Goal: Information Seeking & Learning: Learn about a topic

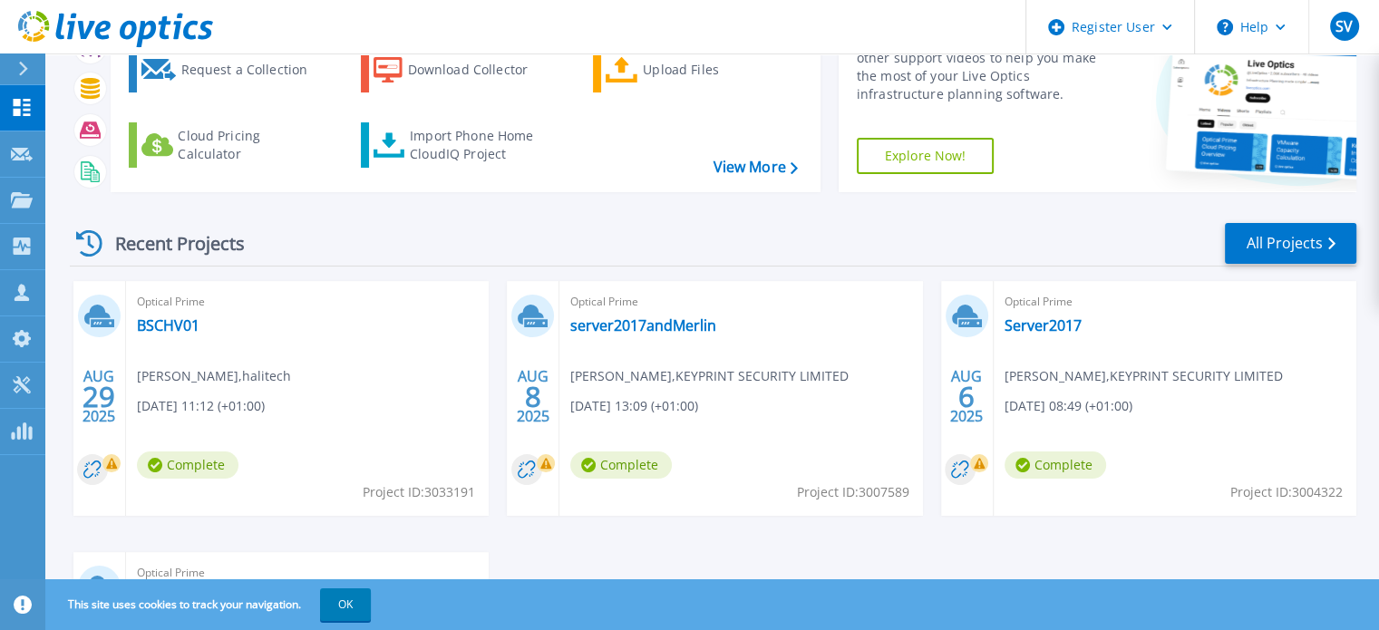
scroll to position [73, 0]
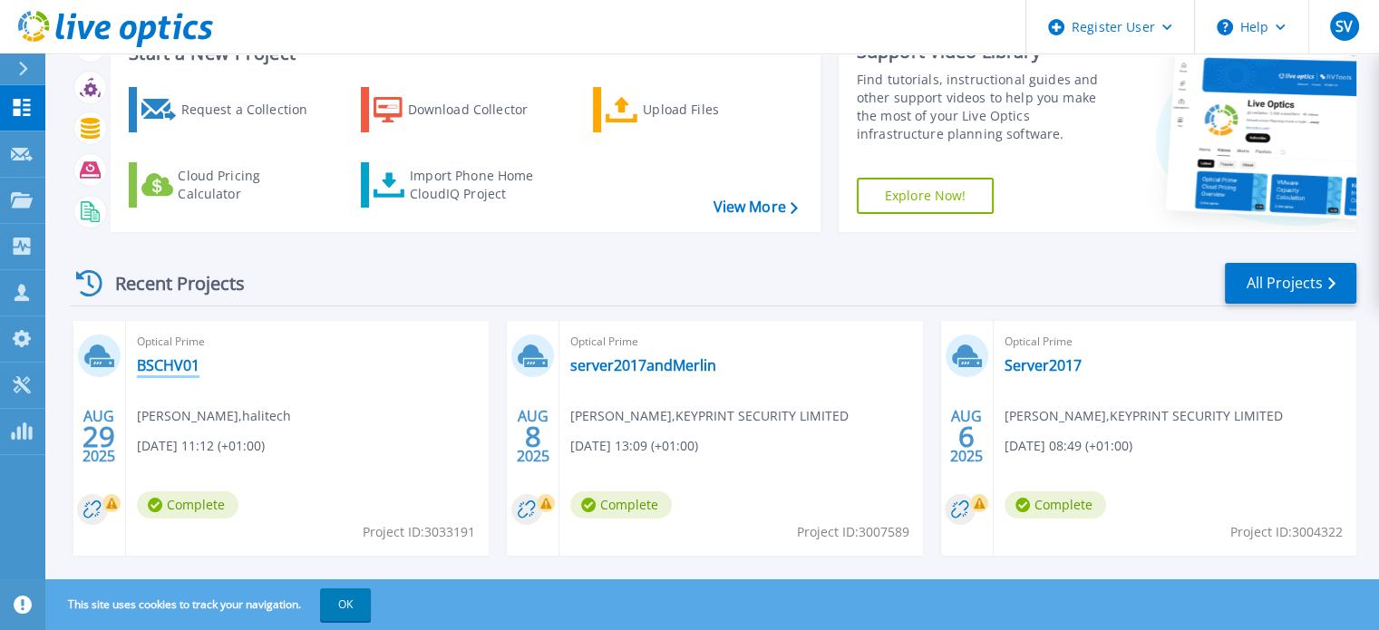
click at [161, 362] on link "BSCHV01" at bounding box center [168, 365] width 63 height 18
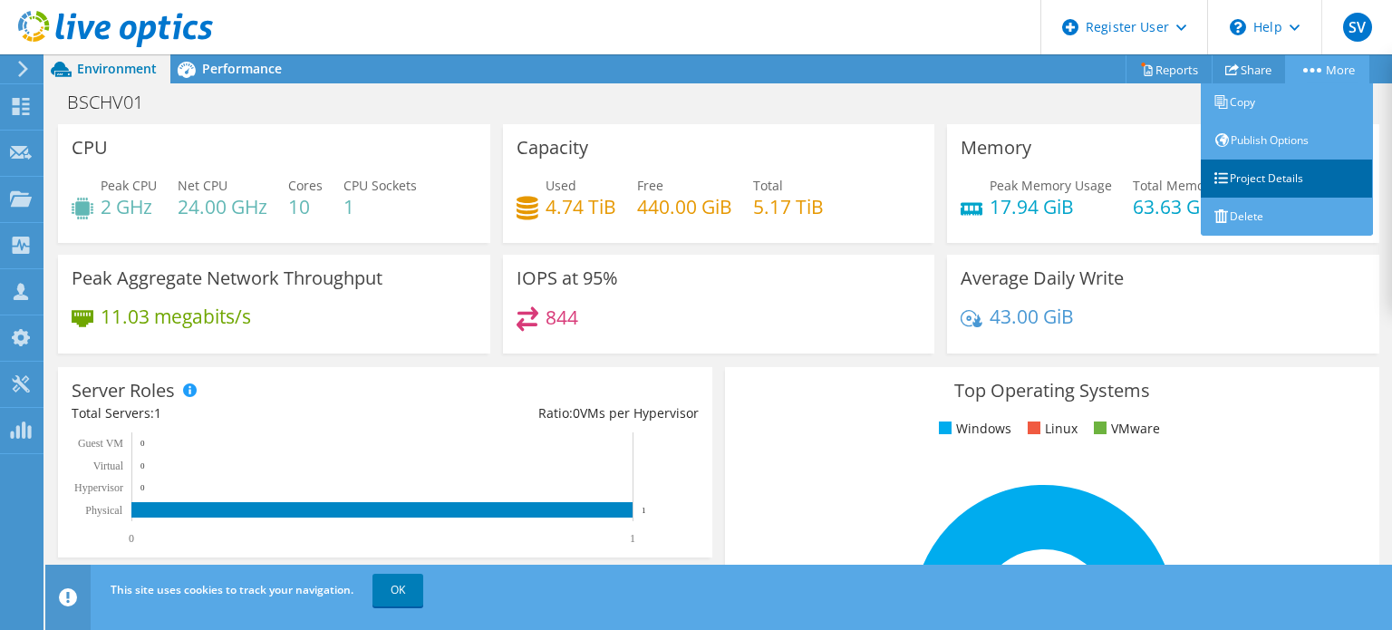
click at [1250, 170] on link "Project Details" at bounding box center [1287, 179] width 172 height 38
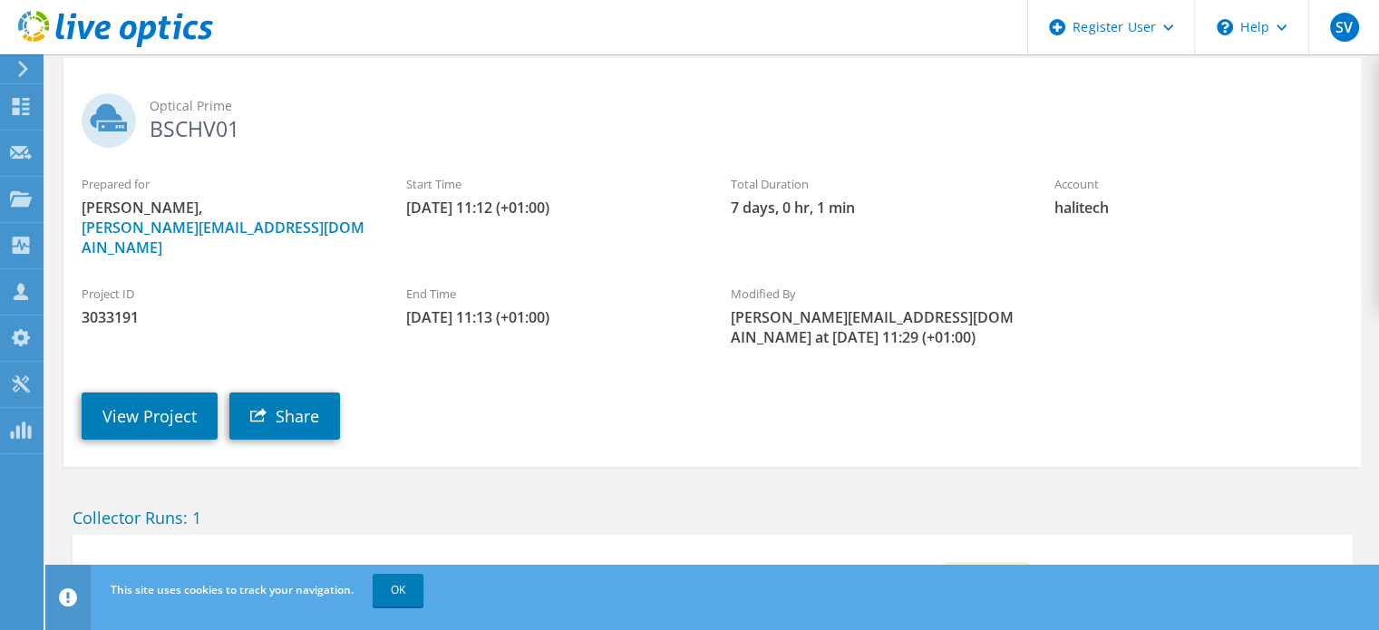
scroll to position [170, 0]
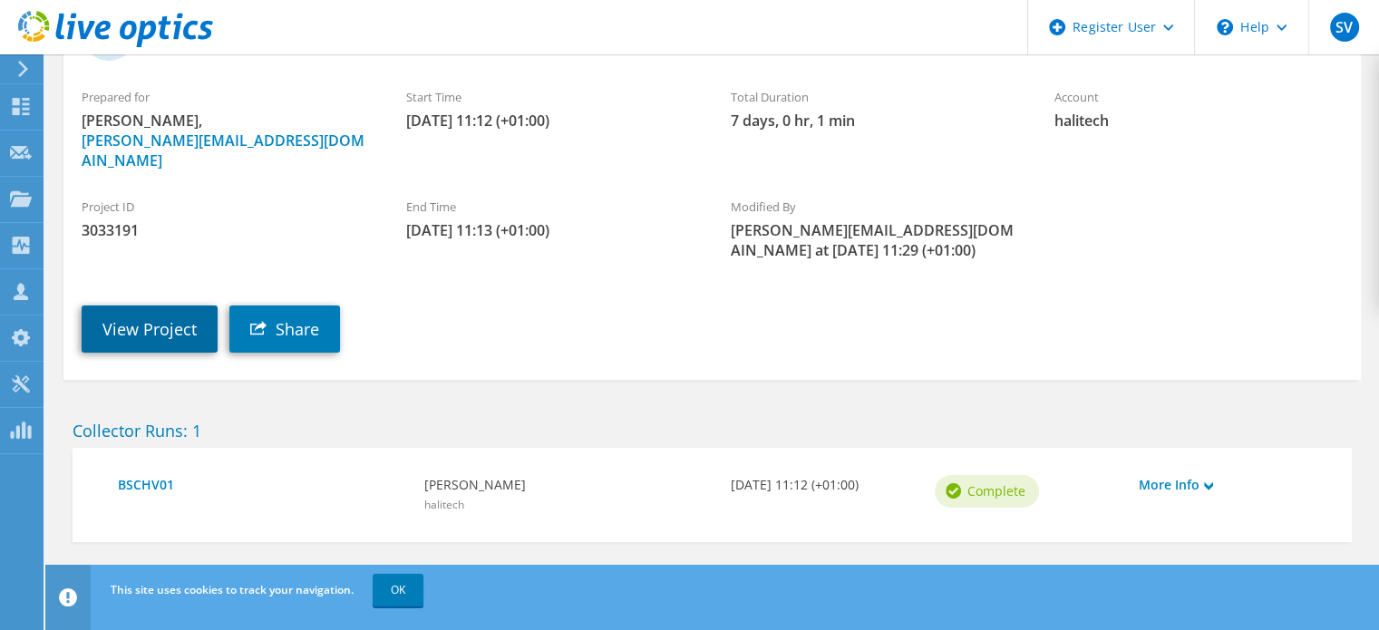
click at [166, 308] on link "View Project" at bounding box center [150, 328] width 136 height 47
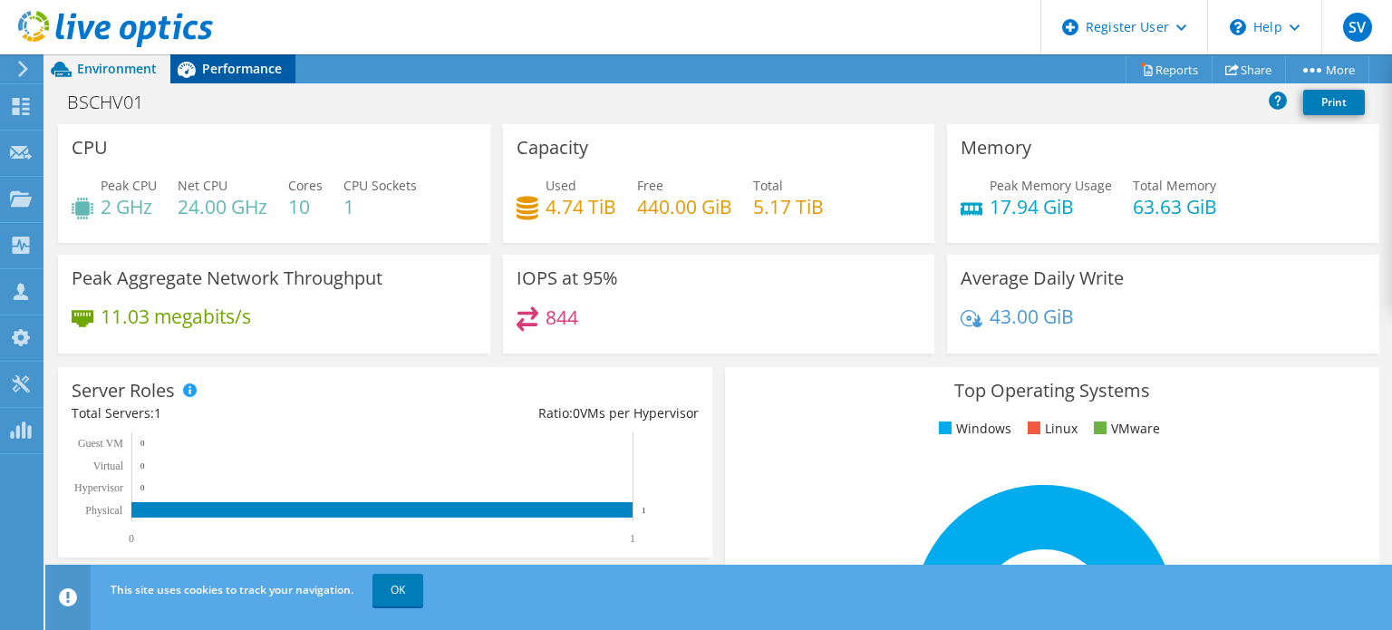
click at [250, 68] on span "Performance" at bounding box center [242, 68] width 80 height 17
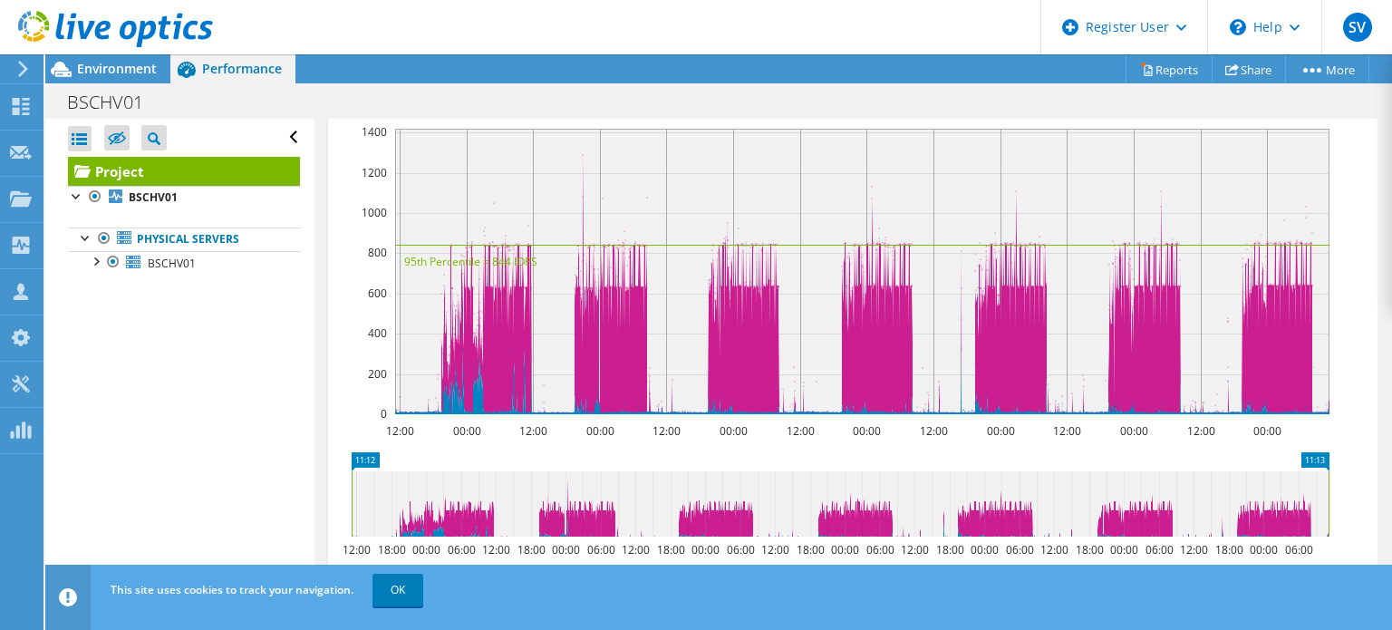
click at [122, 58] on div at bounding box center [106, 30] width 213 height 61
click at [118, 61] on span "Environment" at bounding box center [117, 68] width 80 height 17
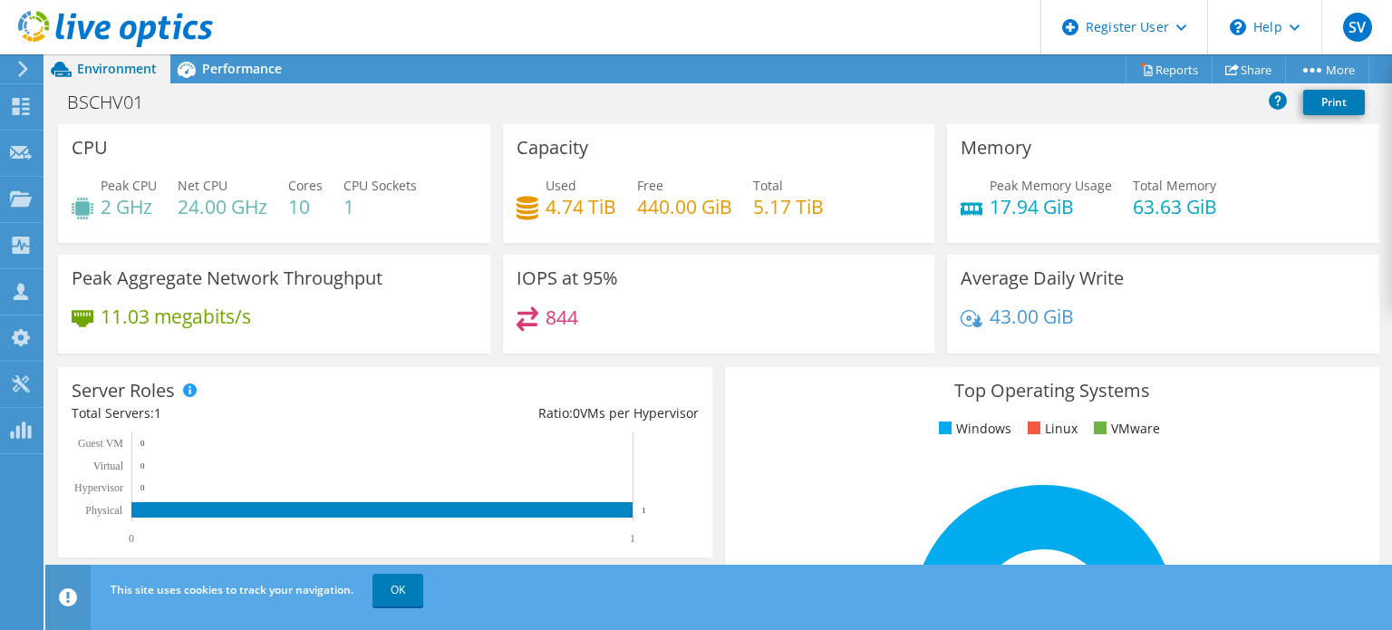
scroll to position [695, 0]
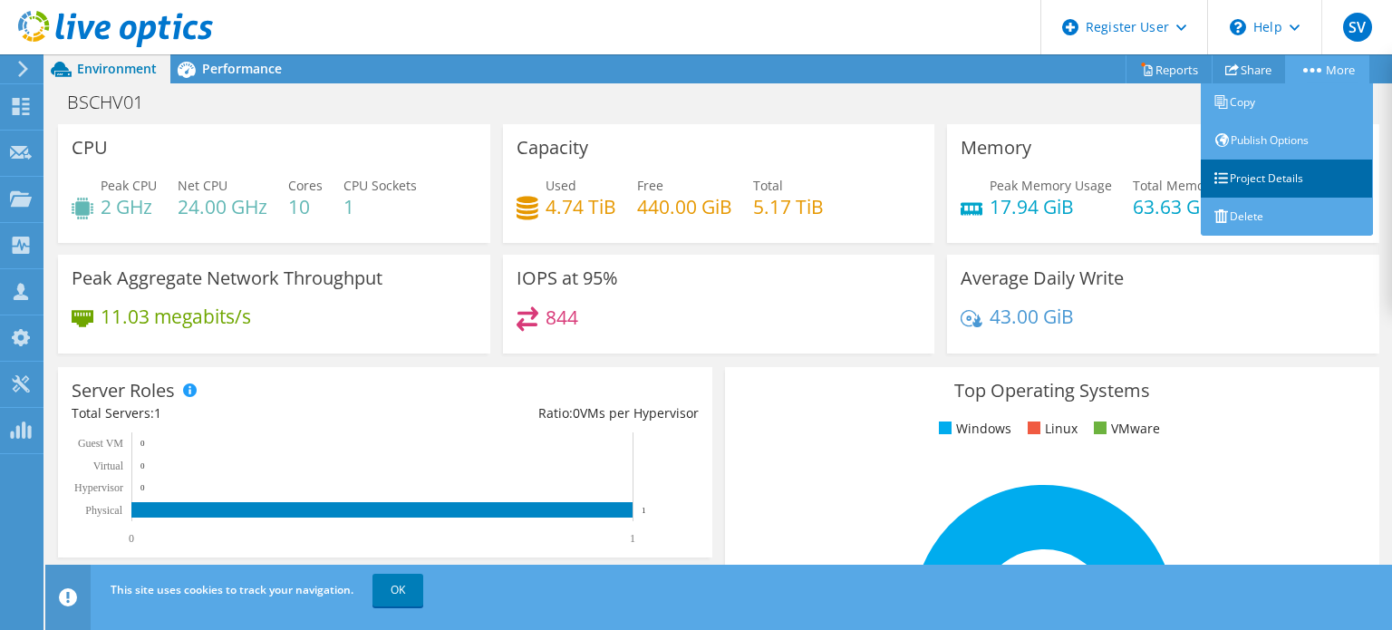
click at [1239, 170] on link "Project Details" at bounding box center [1287, 179] width 172 height 38
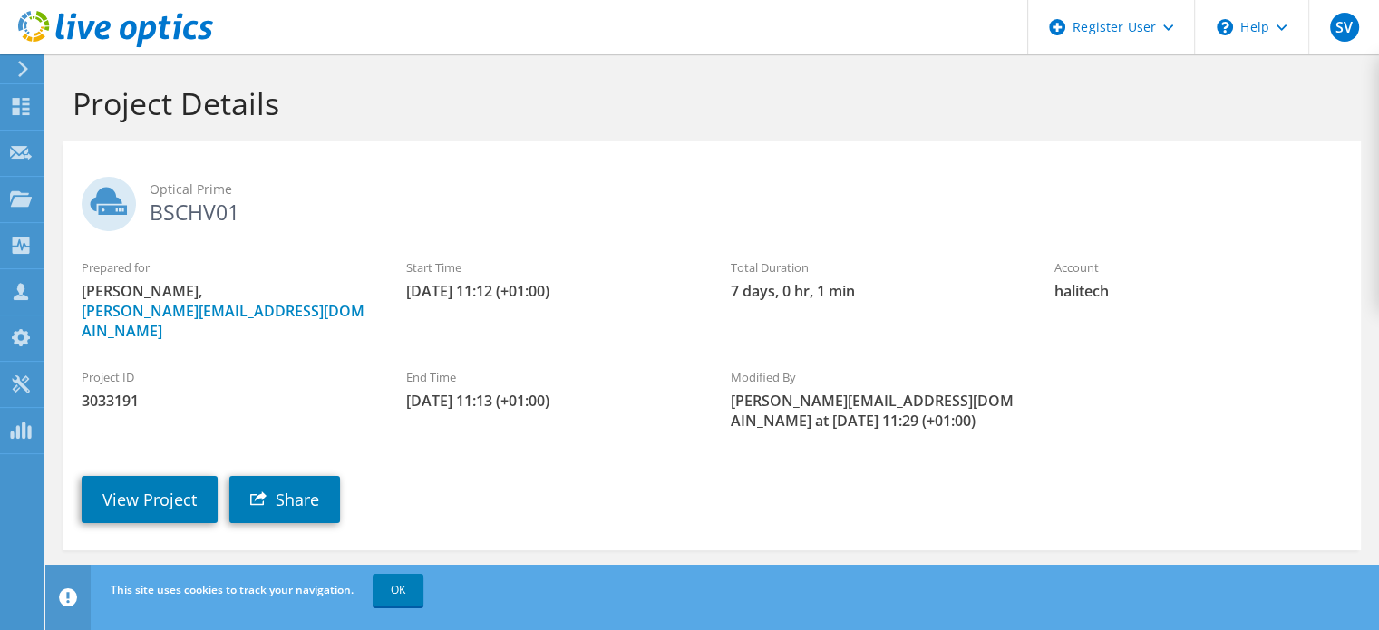
click at [105, 391] on span "3033191" at bounding box center [226, 401] width 288 height 20
copy span "3033191"
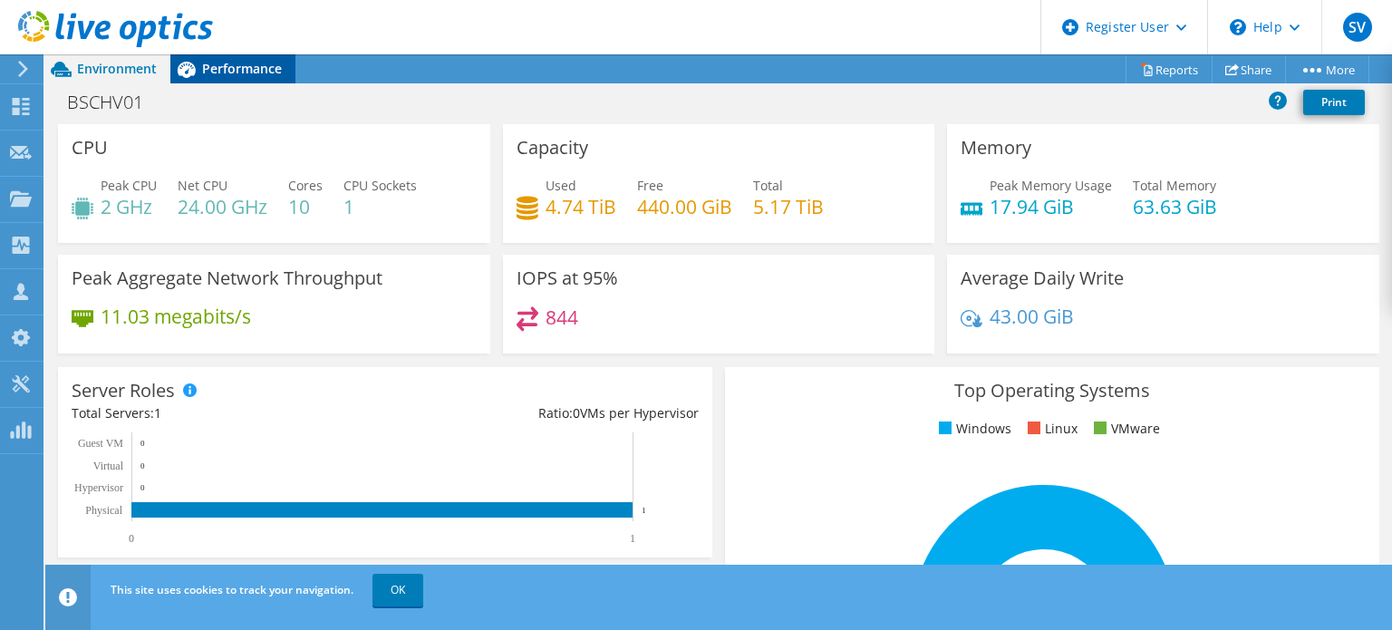
click at [234, 62] on span "Performance" at bounding box center [242, 68] width 80 height 17
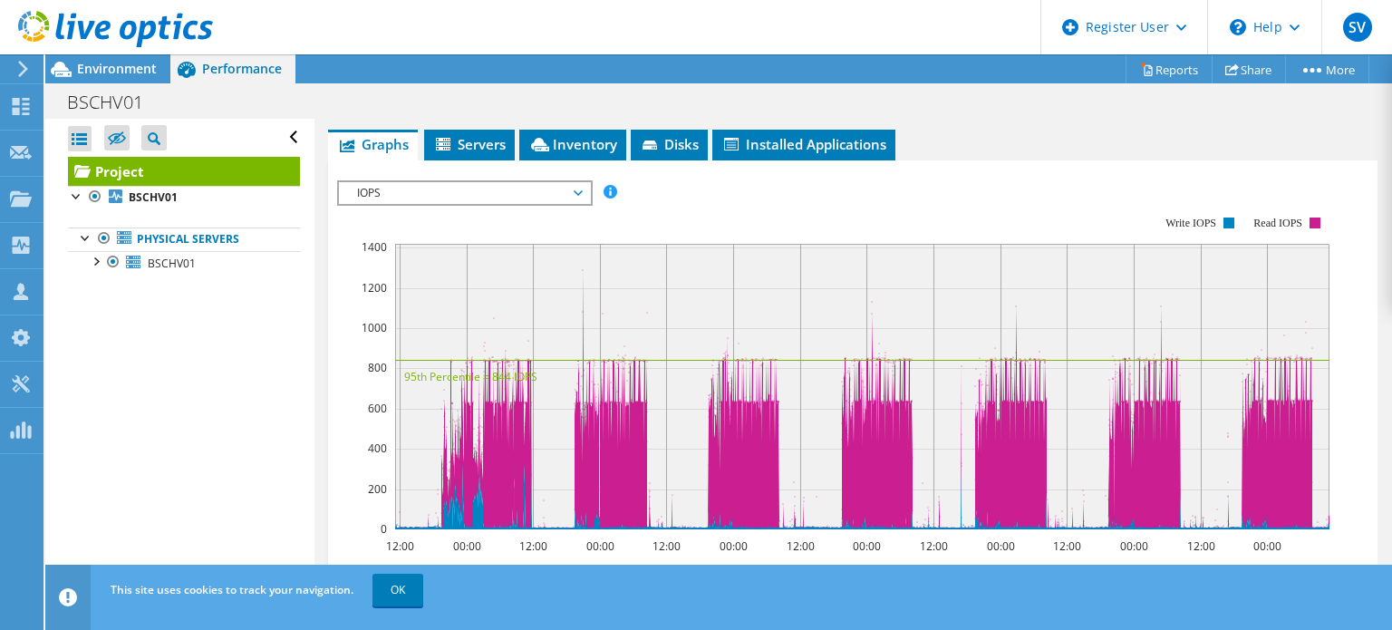
scroll to position [371, 0]
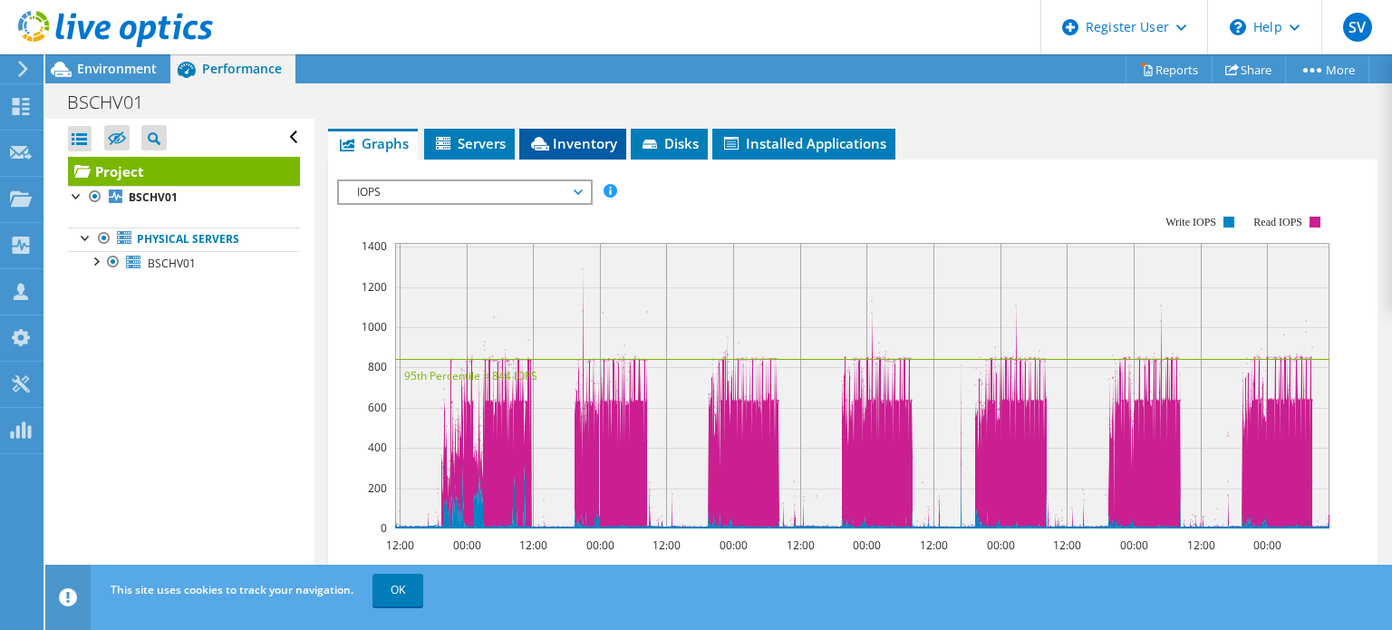
click at [557, 137] on span "Inventory" at bounding box center [572, 143] width 89 height 18
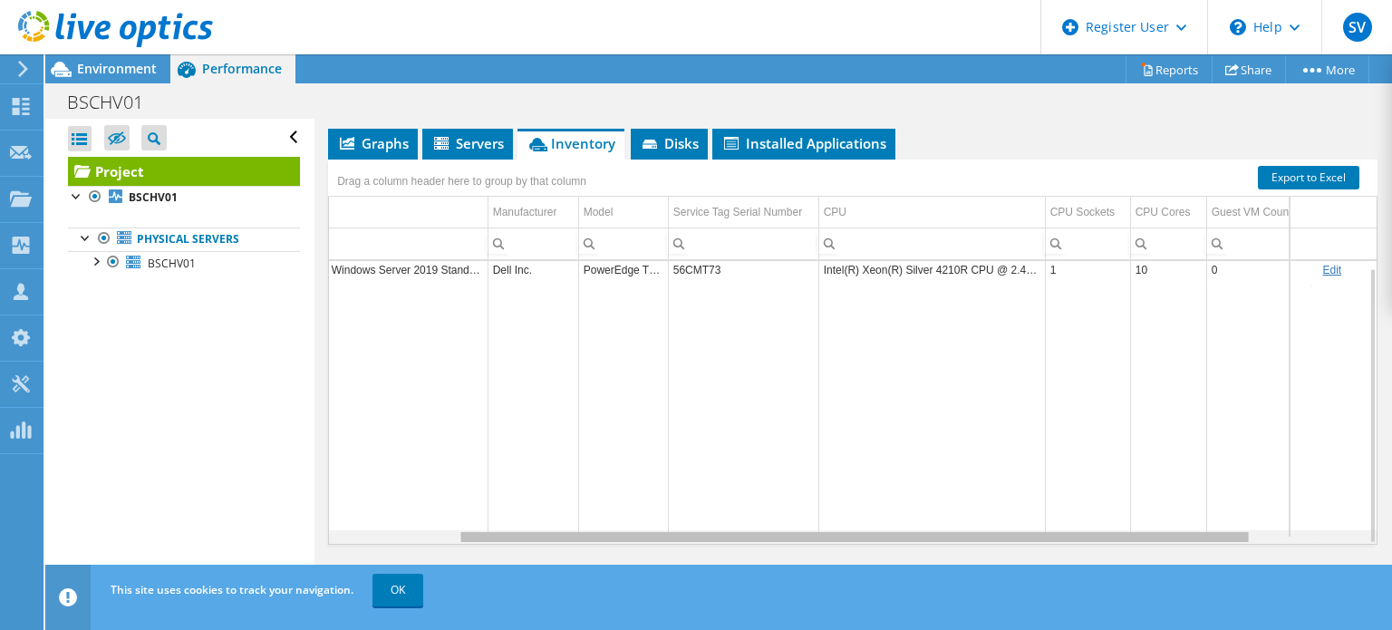
scroll to position [0, 0]
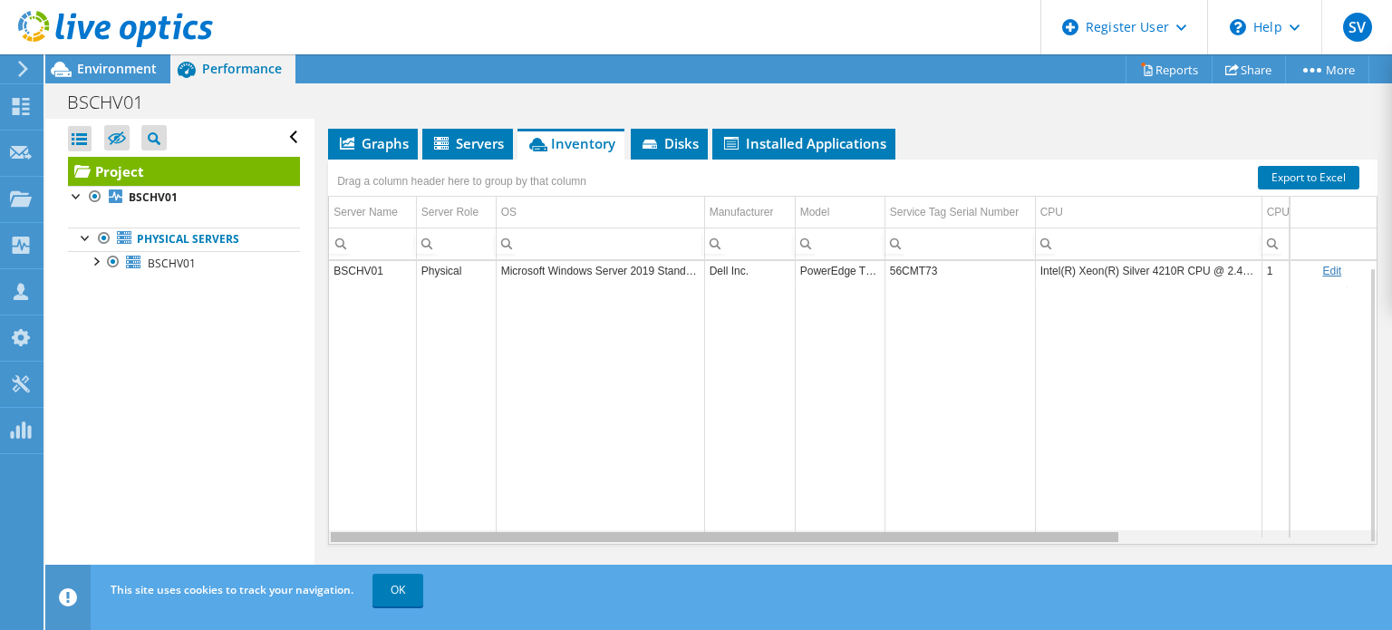
drag, startPoint x: 1031, startPoint y: 535, endPoint x: 736, endPoint y: 567, distance: 296.3
click at [736, 567] on body "SV Dell User [PERSON_NAME] [PERSON_NAME][EMAIL_ADDRESS][PERSON_NAME][DOMAIN_NAM…" at bounding box center [696, 315] width 1392 height 630
